Goal: Information Seeking & Learning: Learn about a topic

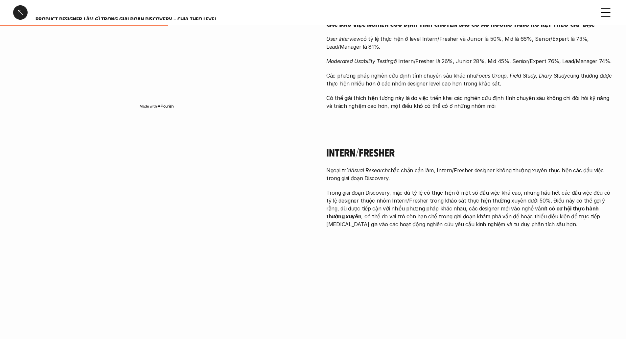
scroll to position [527, 0]
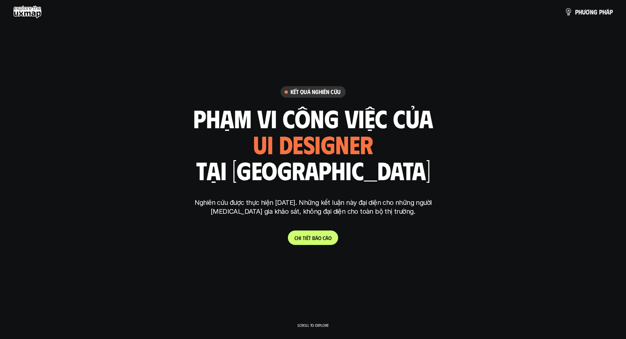
scroll to position [2493, 0]
